Goal: Task Accomplishment & Management: Complete application form

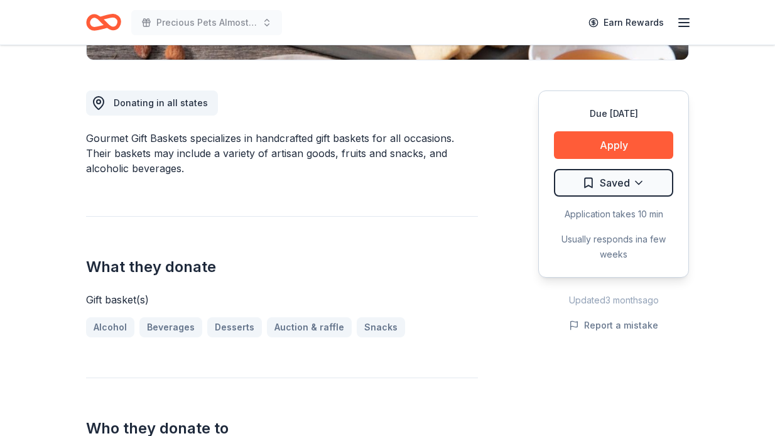
scroll to position [311, 0]
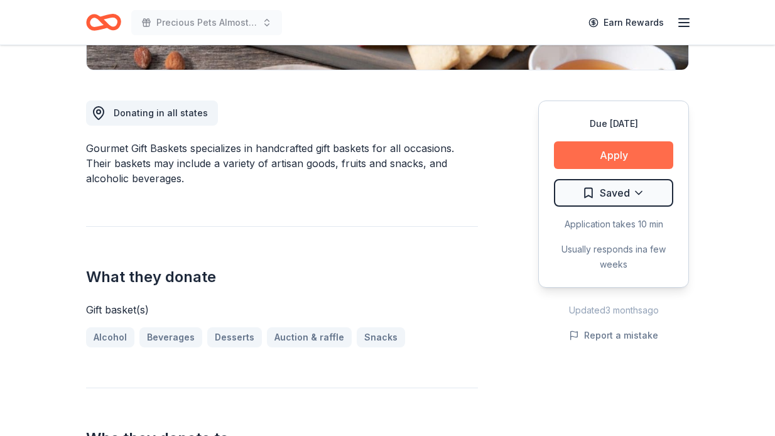
click at [618, 154] on button "Apply" at bounding box center [613, 155] width 119 height 28
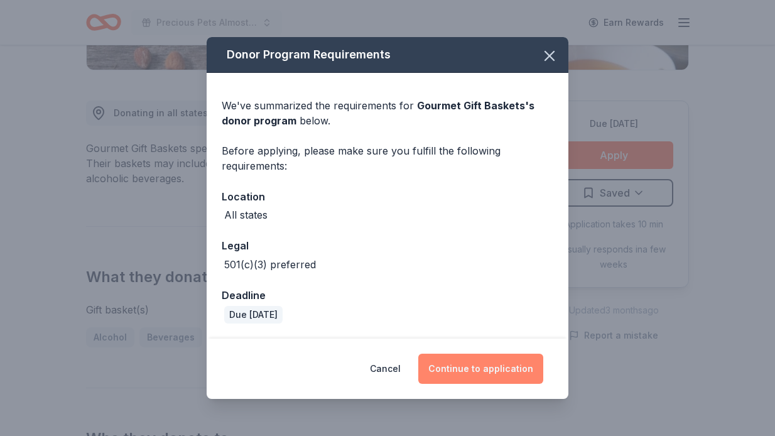
click at [489, 370] on button "Continue to application" at bounding box center [480, 368] width 125 height 30
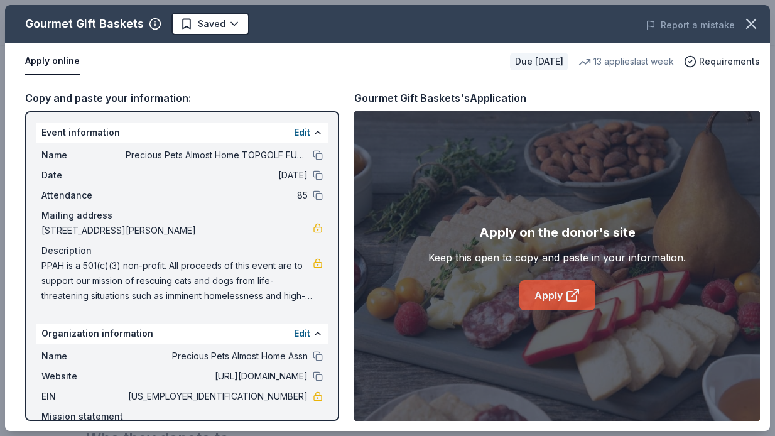
click at [558, 294] on link "Apply" at bounding box center [557, 295] width 76 height 30
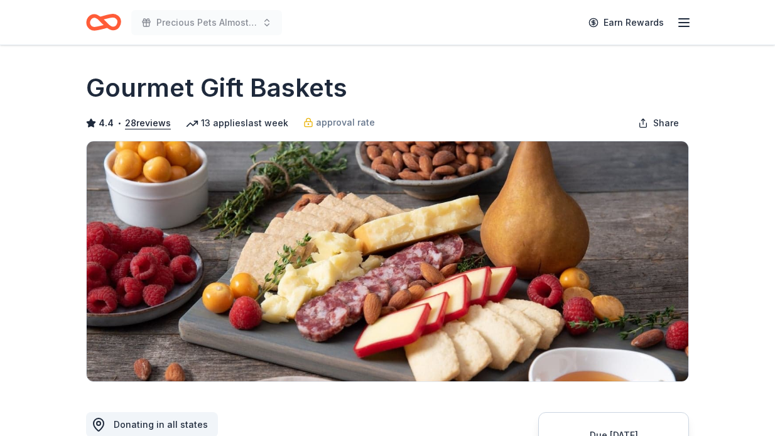
scroll to position [4, 0]
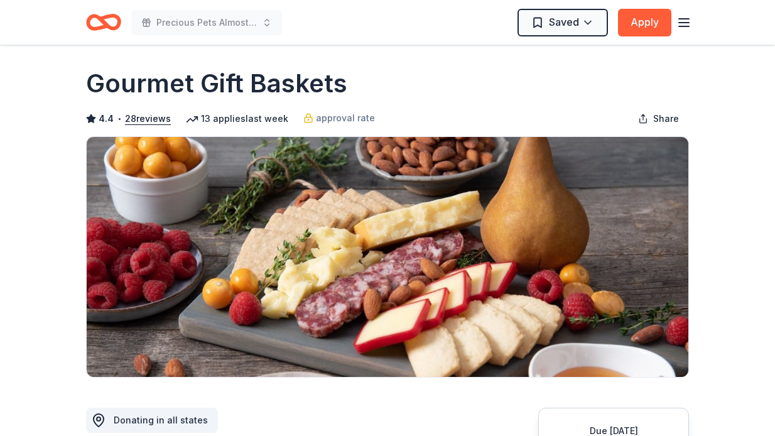
click at [100, 18] on icon "Home" at bounding box center [109, 22] width 19 height 13
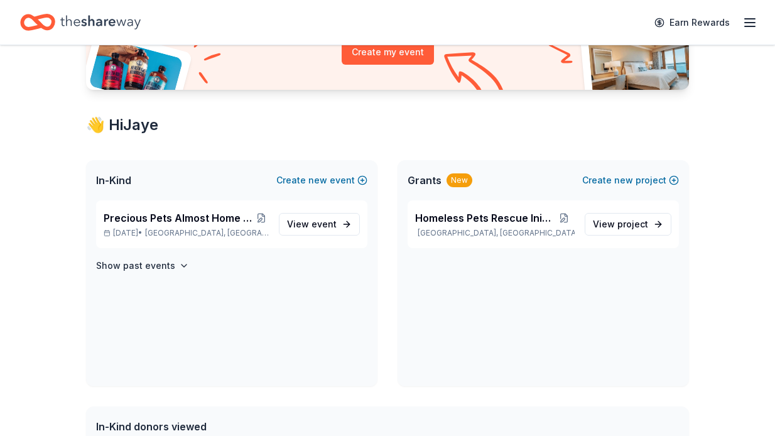
scroll to position [166, 0]
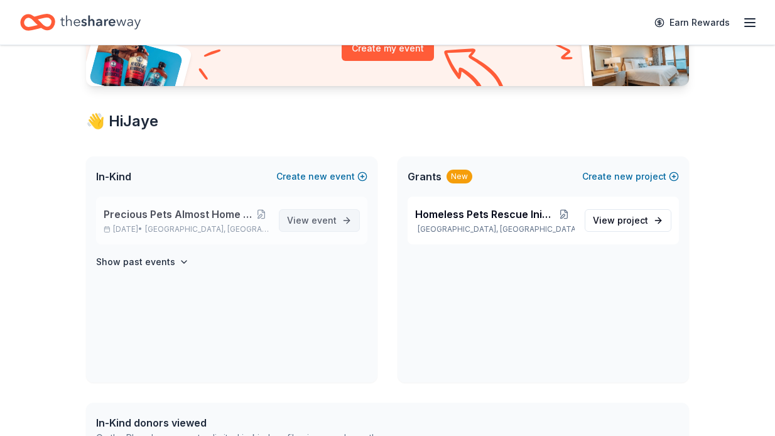
click at [316, 221] on span "event" at bounding box center [323, 220] width 25 height 11
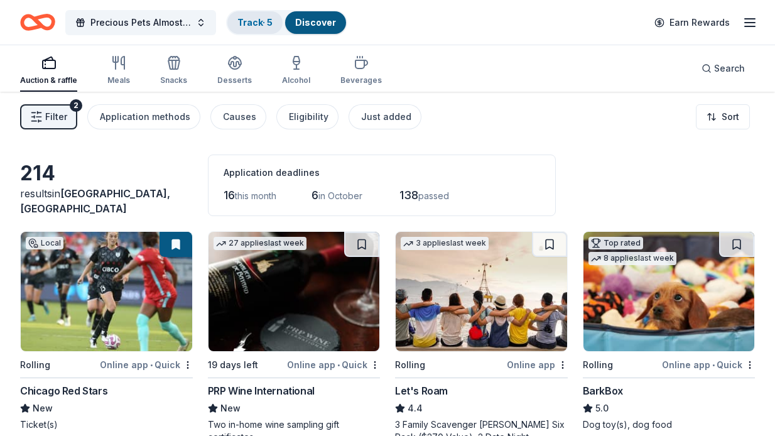
click at [254, 21] on link "Track · 5" at bounding box center [254, 22] width 35 height 11
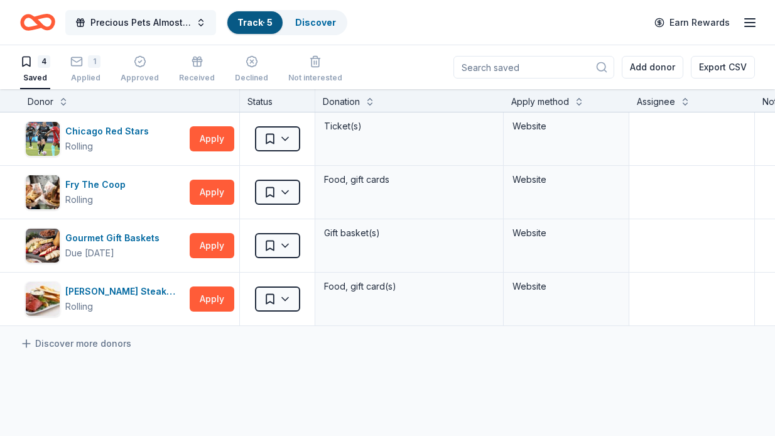
click at [176, 23] on span "Precious Pets Almost Home TOPGOLF FUNDRAISER" at bounding box center [140, 22] width 100 height 15
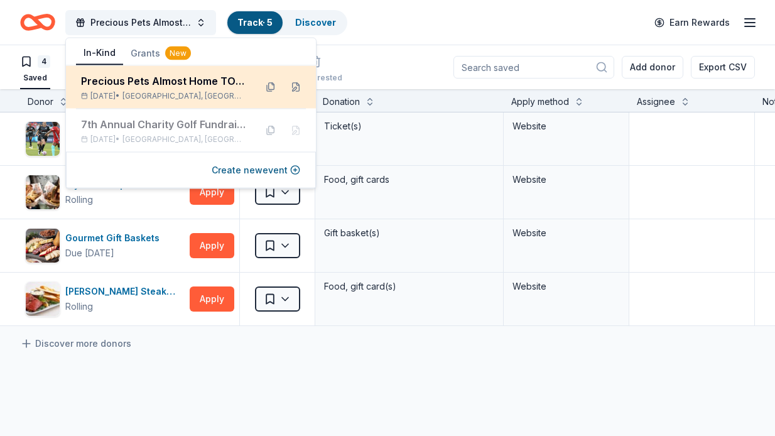
click at [164, 81] on div "Precious Pets Almost Home TOPGOLF FUNDRAISER" at bounding box center [163, 80] width 164 height 15
click at [184, 82] on div "Precious Pets Almost Home TOPGOLF FUNDRAISER" at bounding box center [163, 80] width 164 height 15
click at [271, 87] on button at bounding box center [270, 87] width 20 height 20
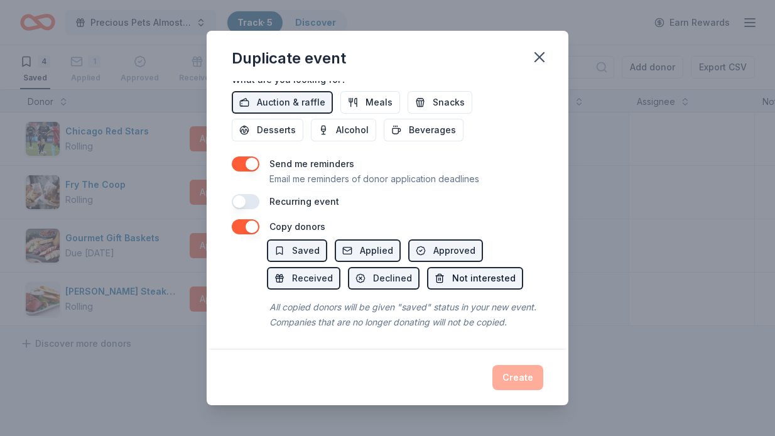
scroll to position [454, 0]
click at [291, 248] on button "Saved" at bounding box center [297, 251] width 60 height 23
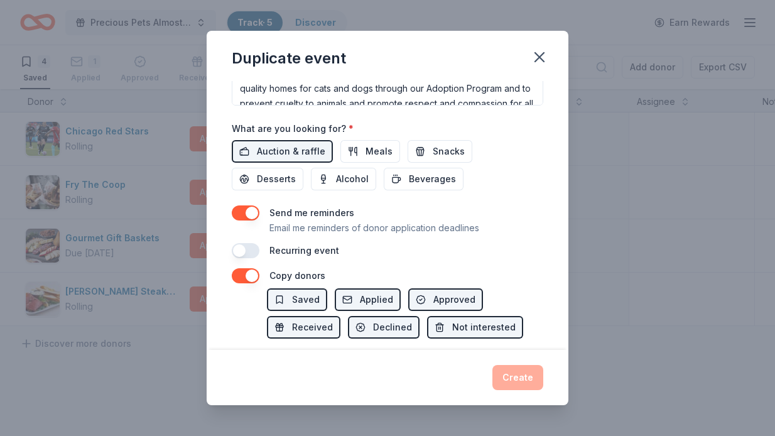
scroll to position [387, 0]
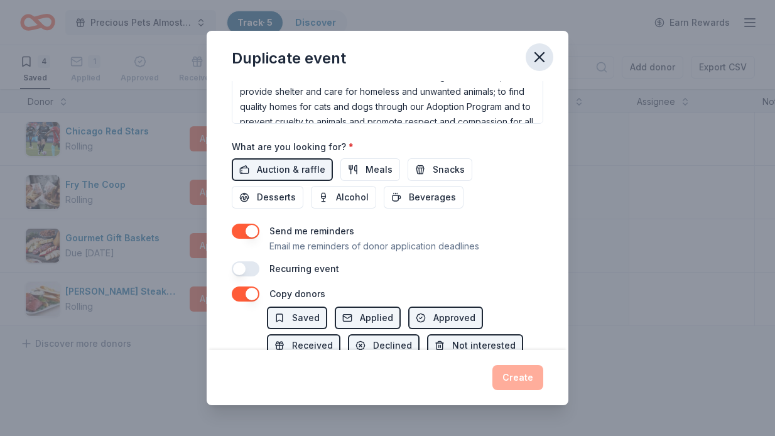
click at [537, 56] on icon "button" at bounding box center [539, 57] width 9 height 9
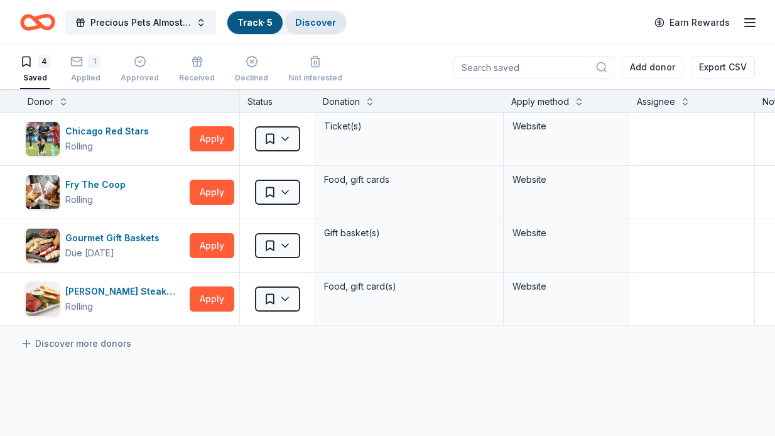
click at [311, 19] on link "Discover" at bounding box center [315, 22] width 41 height 11
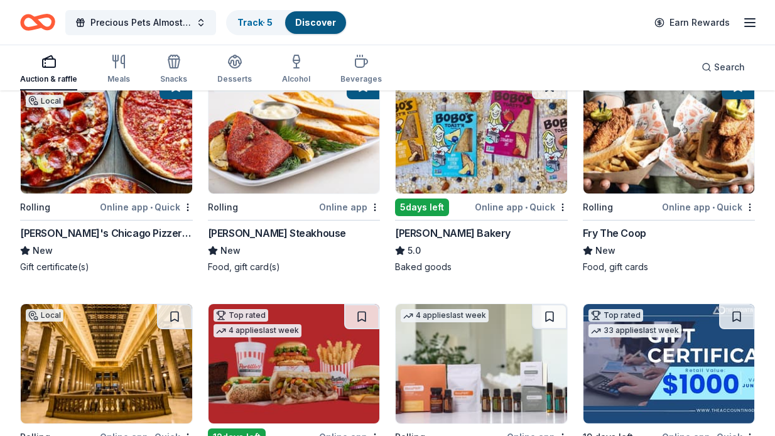
scroll to position [395, 0]
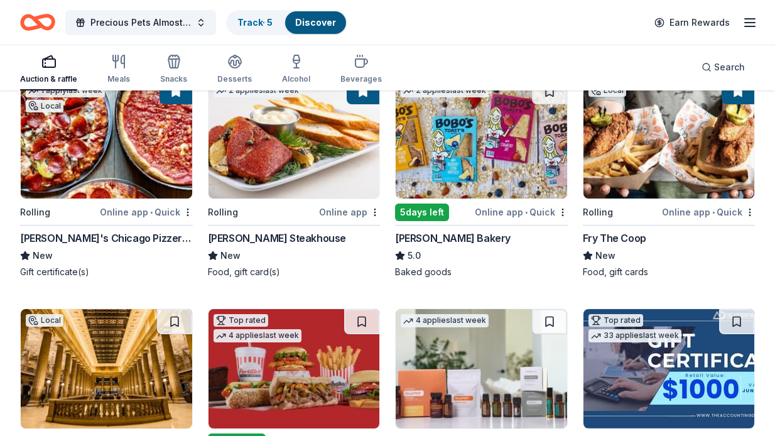
click at [453, 141] on img at bounding box center [480, 138] width 171 height 119
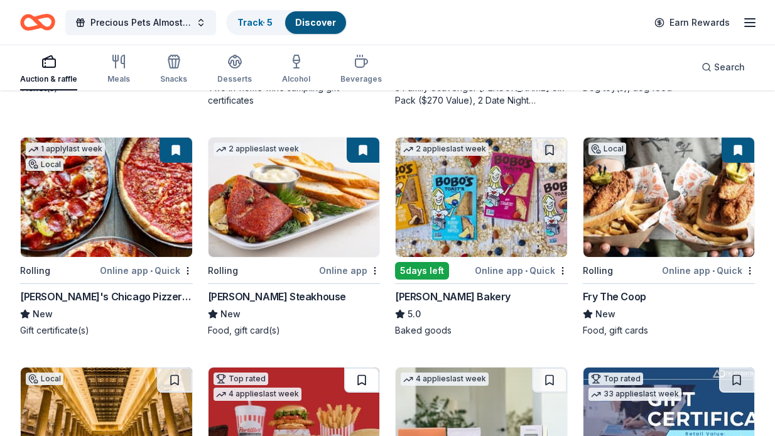
scroll to position [314, 0]
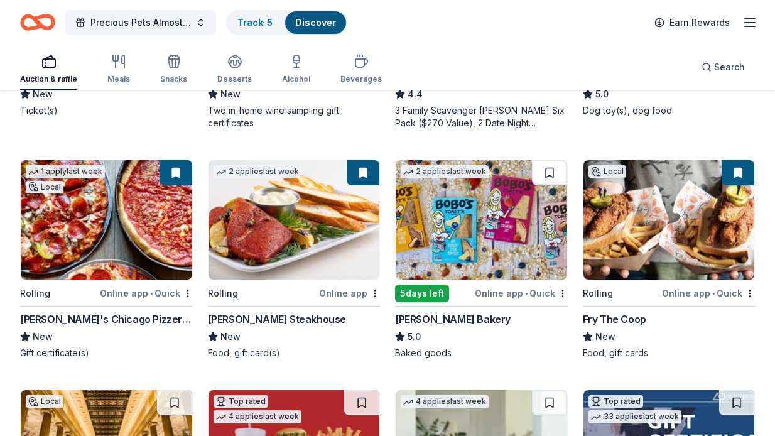
click at [547, 169] on button at bounding box center [549, 172] width 35 height 25
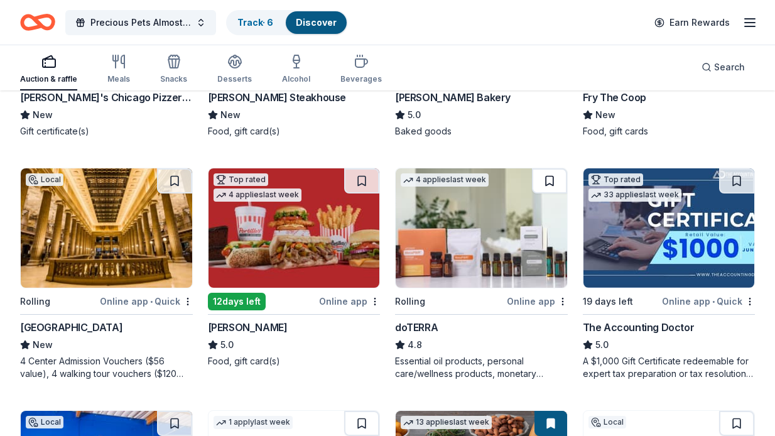
scroll to position [540, 0]
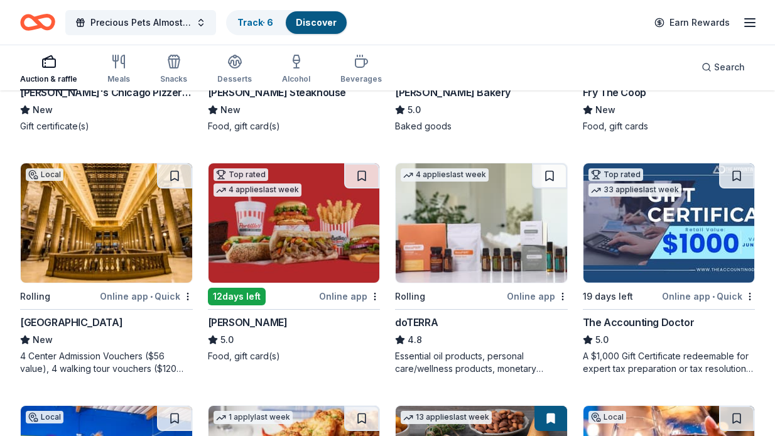
click at [544, 294] on div "Online app" at bounding box center [537, 296] width 61 height 16
click at [552, 176] on button at bounding box center [549, 175] width 35 height 25
click at [550, 176] on button at bounding box center [550, 175] width 33 height 25
click at [257, 20] on link "Track · 7" at bounding box center [254, 22] width 35 height 11
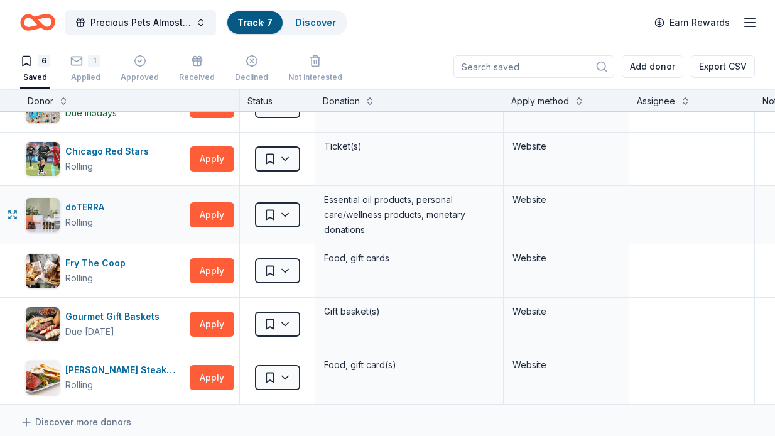
scroll to position [30, 0]
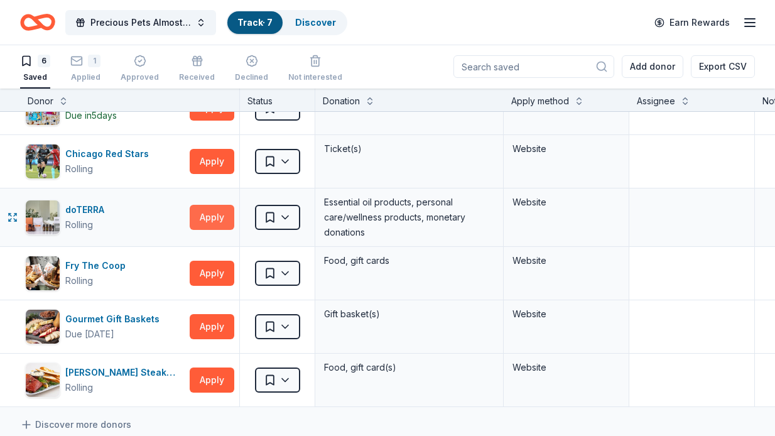
click at [212, 213] on button "Apply" at bounding box center [212, 217] width 45 height 25
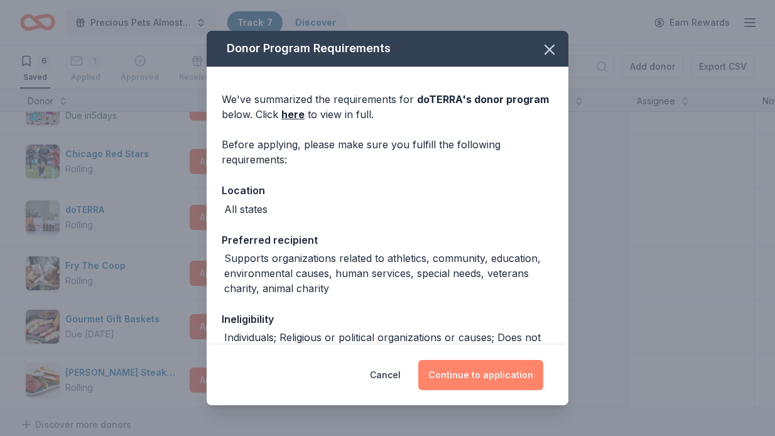
click at [473, 373] on button "Continue to application" at bounding box center [480, 375] width 125 height 30
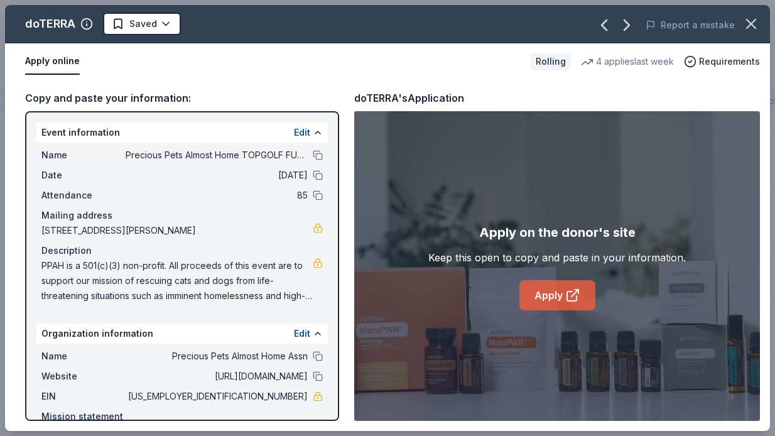
click at [552, 293] on link "Apply" at bounding box center [557, 295] width 76 height 30
click at [543, 294] on link "Apply" at bounding box center [557, 295] width 76 height 30
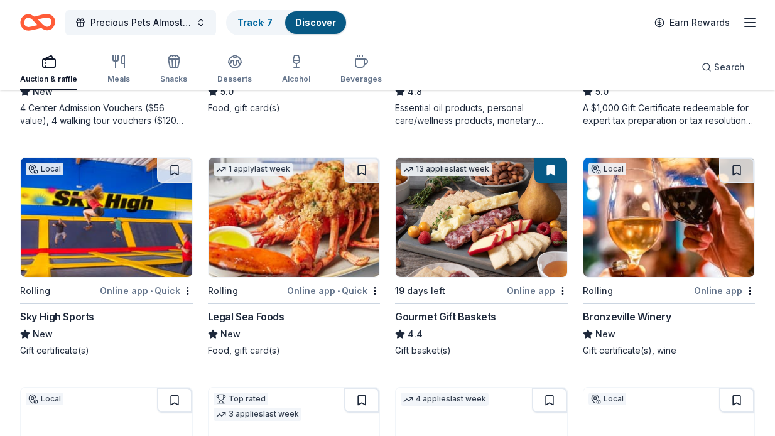
scroll to position [794, 0]
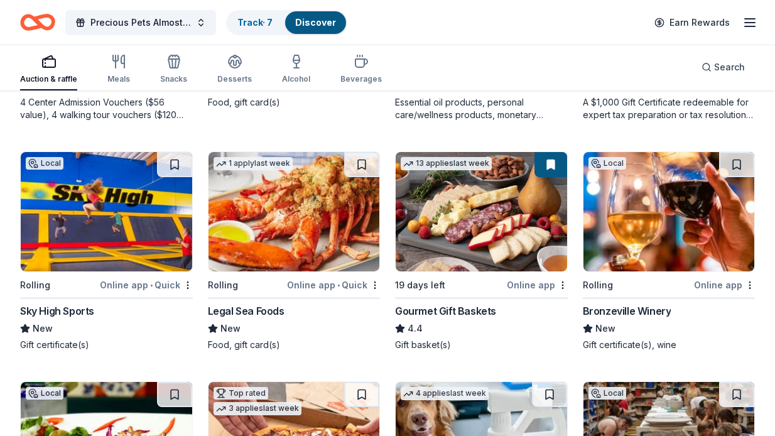
click at [302, 239] on img at bounding box center [293, 211] width 171 height 119
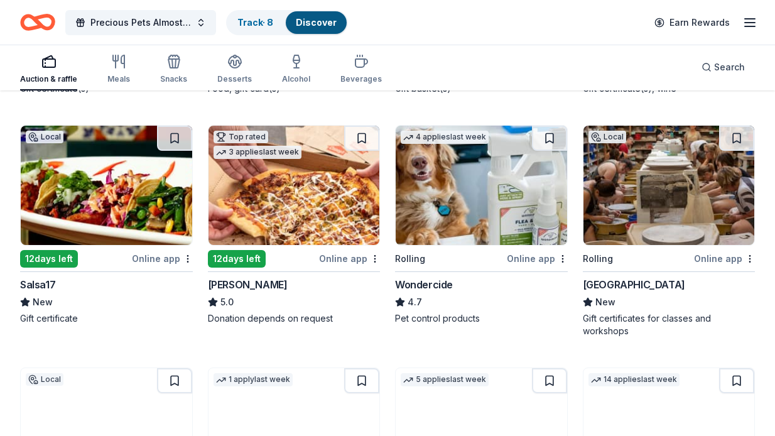
scroll to position [1045, 0]
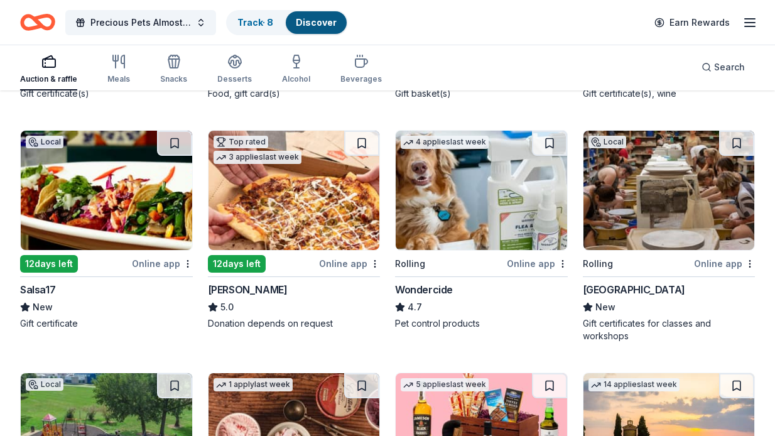
click at [639, 218] on img at bounding box center [668, 190] width 171 height 119
click at [255, 24] on link "Track · 8" at bounding box center [255, 22] width 36 height 11
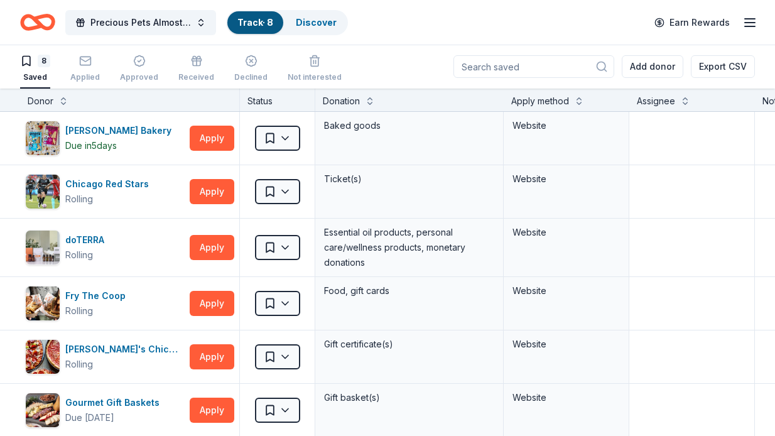
scroll to position [1, 0]
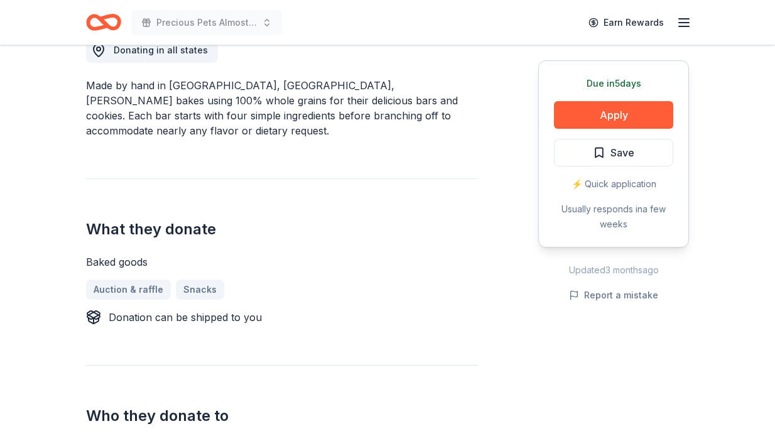
scroll to position [373, 0]
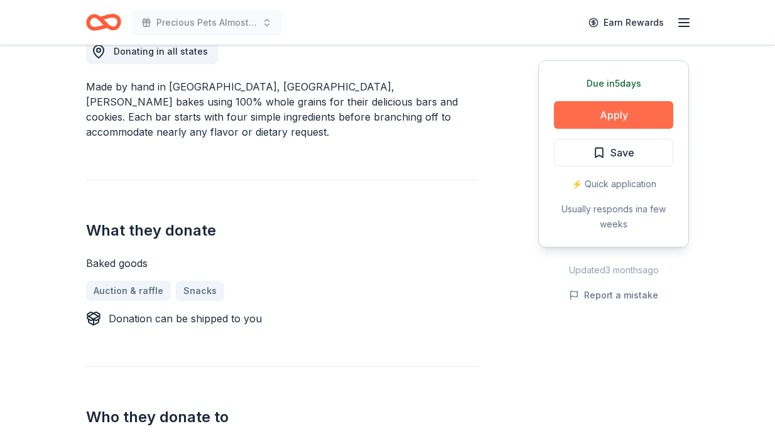
click at [601, 112] on button "Apply" at bounding box center [613, 115] width 119 height 28
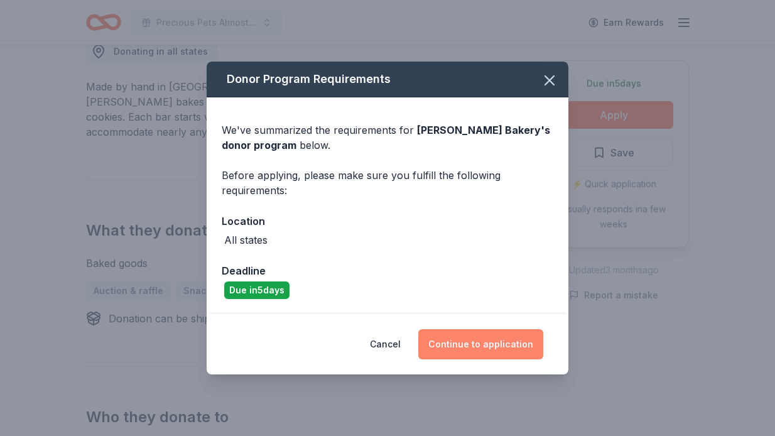
click at [461, 343] on button "Continue to application" at bounding box center [480, 344] width 125 height 30
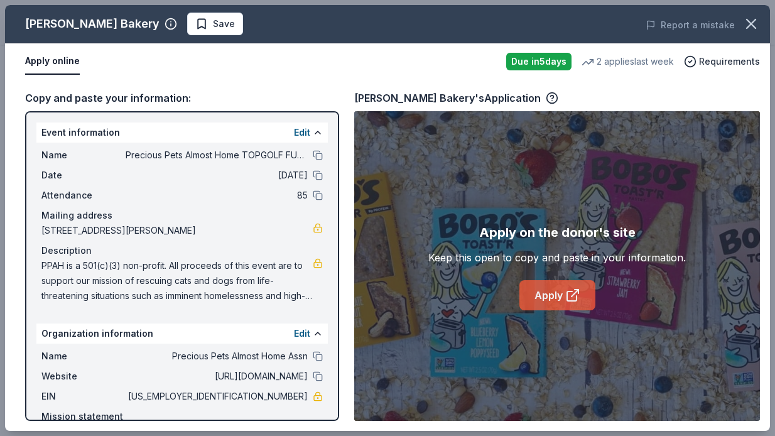
click at [541, 291] on link "Apply" at bounding box center [557, 295] width 76 height 30
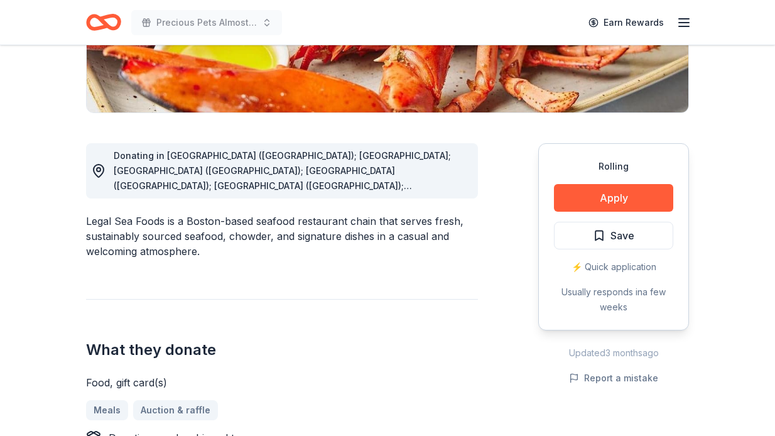
scroll to position [265, 0]
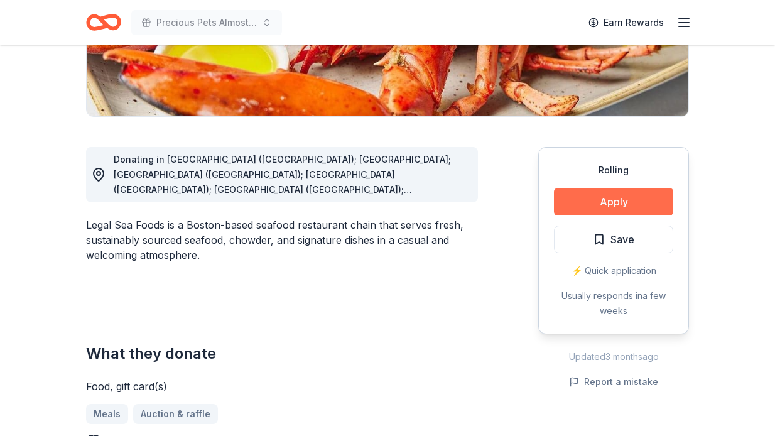
click at [626, 200] on button "Apply" at bounding box center [613, 202] width 119 height 28
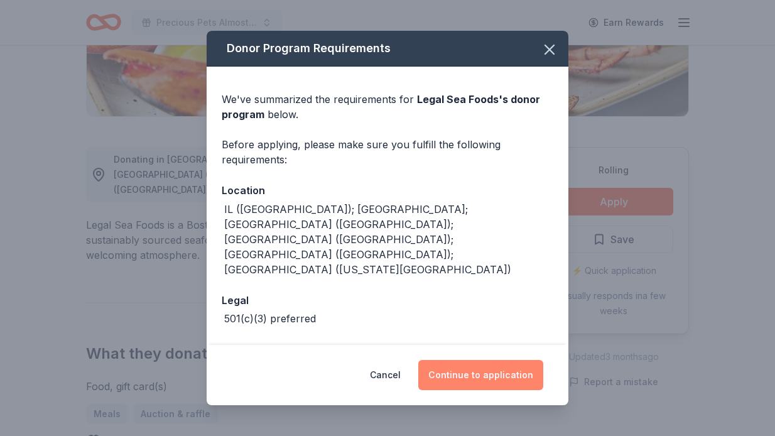
click at [500, 374] on button "Continue to application" at bounding box center [480, 375] width 125 height 30
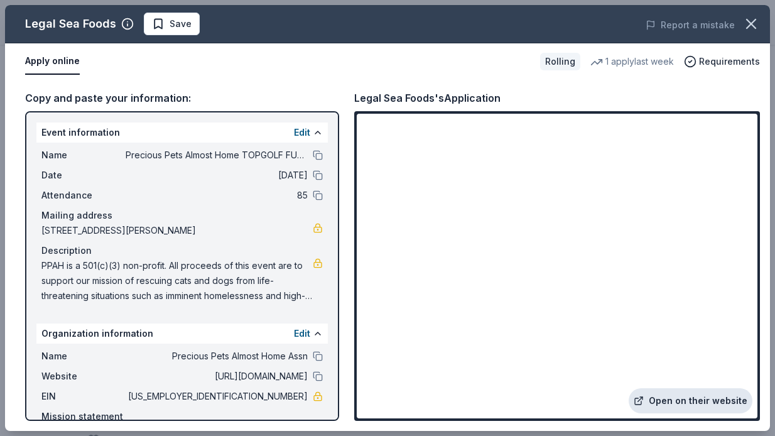
click at [666, 399] on link "Open on their website" at bounding box center [690, 400] width 124 height 25
click at [154, 23] on span "Save" at bounding box center [172, 23] width 40 height 15
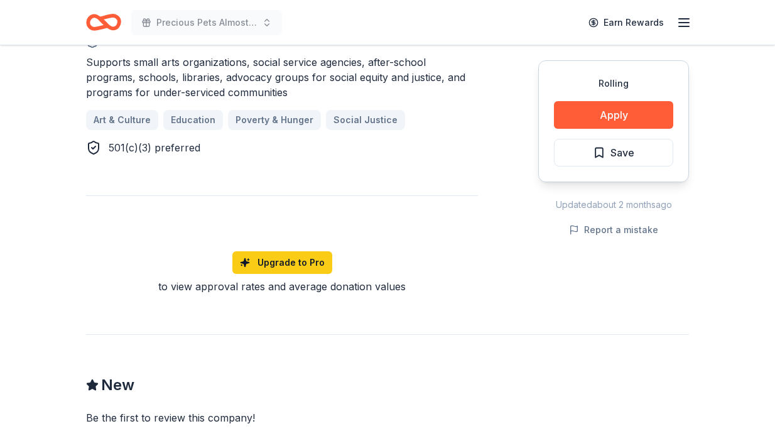
scroll to position [792, 0]
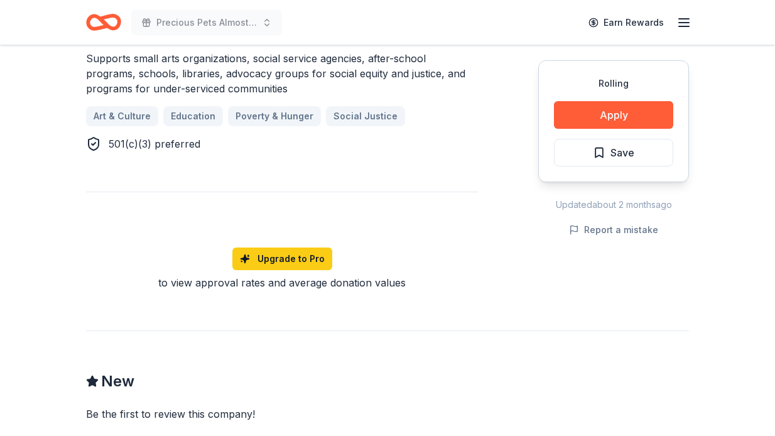
click at [404, 275] on div "to view approval rates and average donation values" at bounding box center [282, 282] width 392 height 15
drag, startPoint x: 402, startPoint y: 269, endPoint x: 171, endPoint y: 272, distance: 230.4
click at [171, 275] on div "to view approval rates and average donation values" at bounding box center [282, 282] width 392 height 15
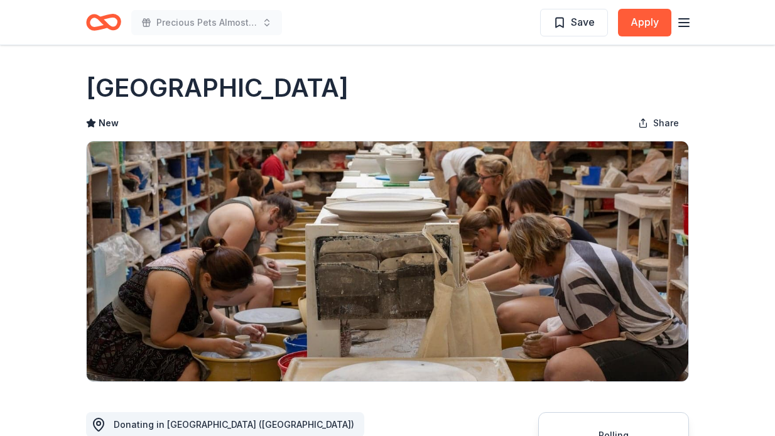
scroll to position [0, 0]
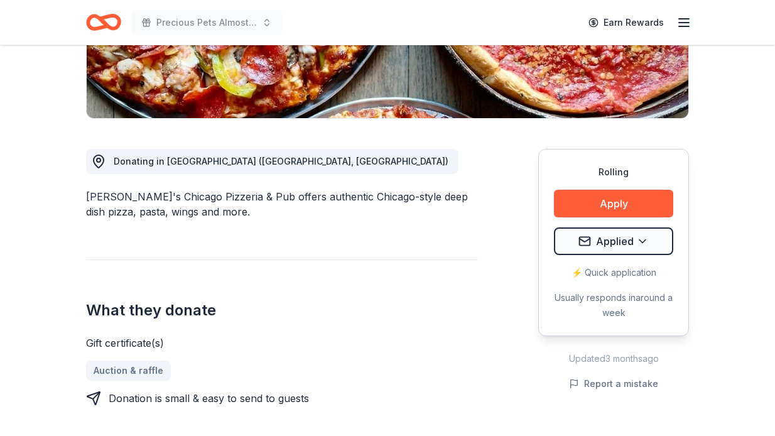
scroll to position [267, 0]
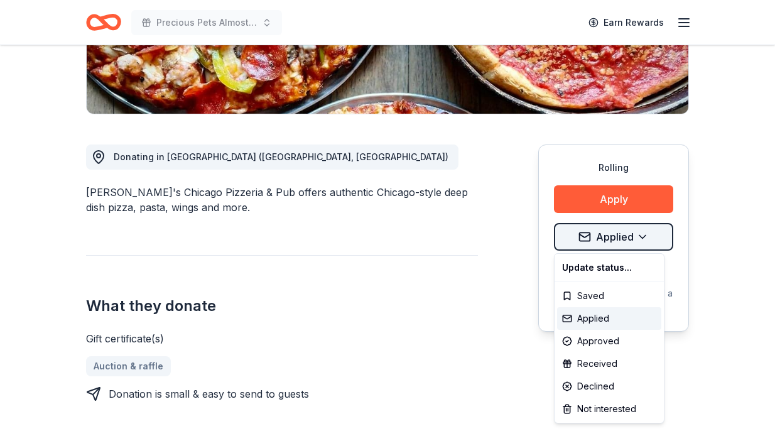
click at [586, 296] on div "Saved" at bounding box center [609, 295] width 104 height 23
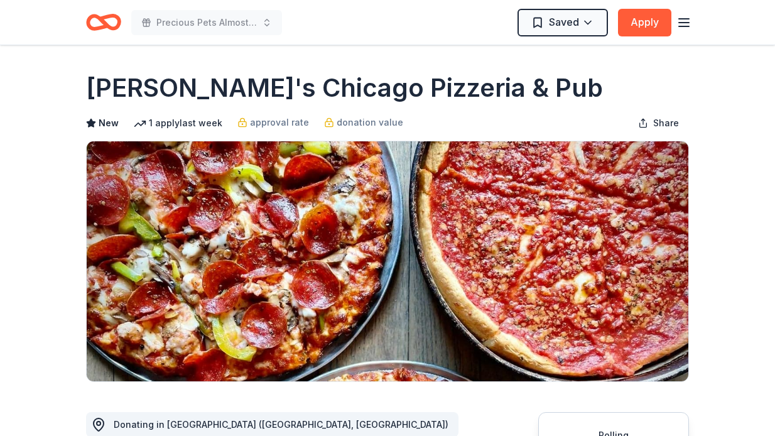
scroll to position [0, 0]
